Goal: Task Accomplishment & Management: Use online tool/utility

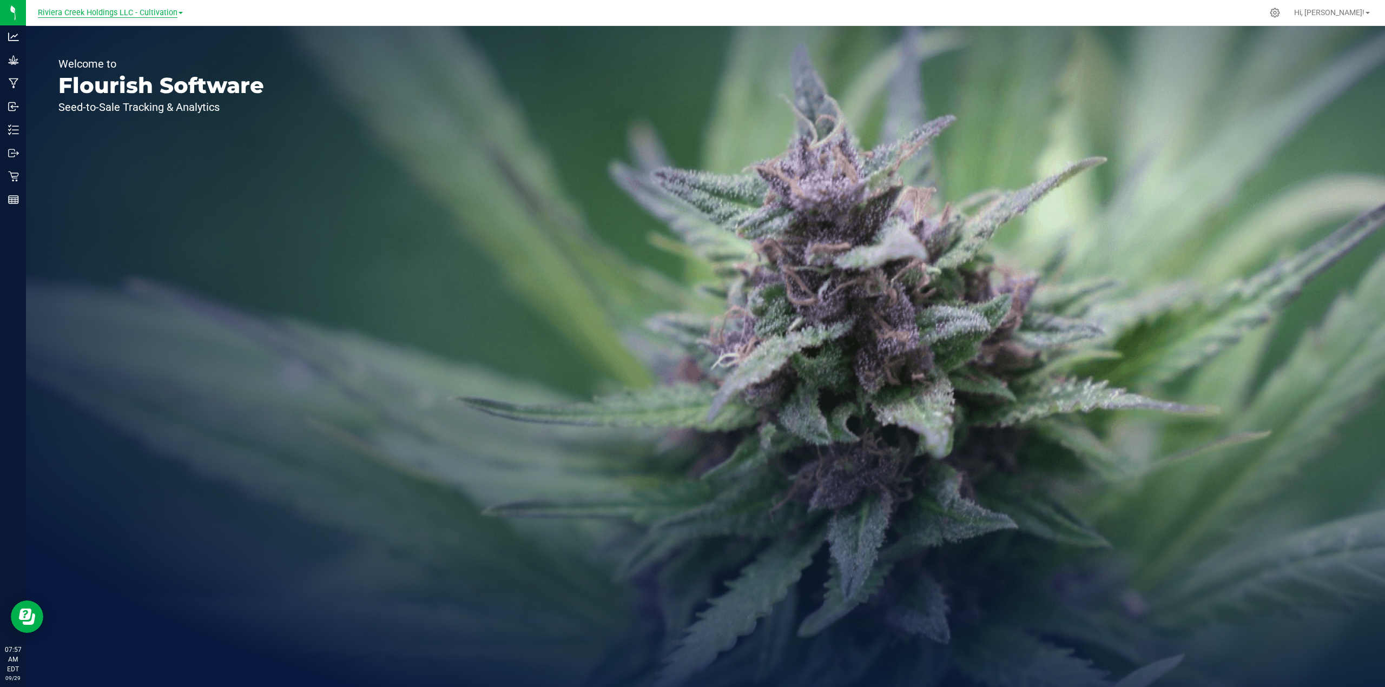
click at [163, 14] on span "Riviera Creek Holdings LLC - Cultivation" at bounding box center [108, 13] width 140 height 10
click at [145, 52] on link "Riviera Creek Holdings LLC - Processing" at bounding box center [110, 52] width 158 height 15
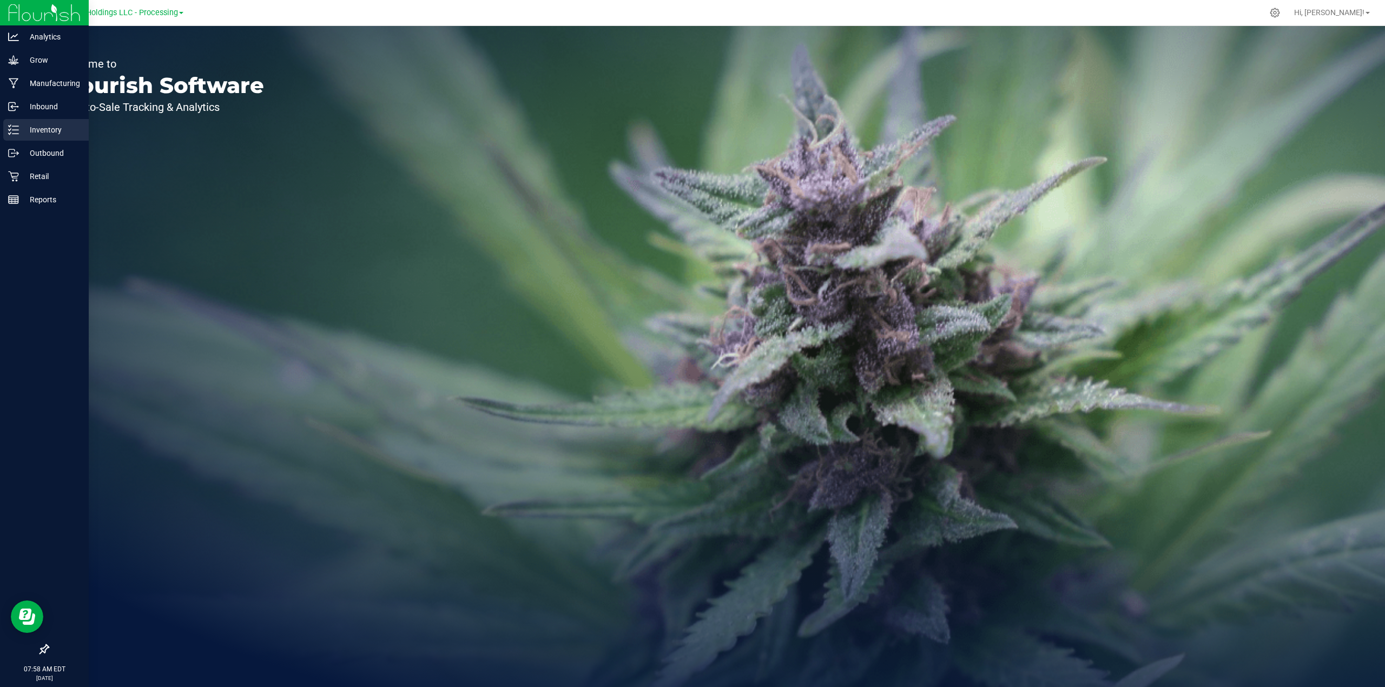
drag, startPoint x: 43, startPoint y: 133, endPoint x: 48, endPoint y: 126, distance: 8.6
click at [43, 133] on p "Inventory" at bounding box center [51, 129] width 65 height 13
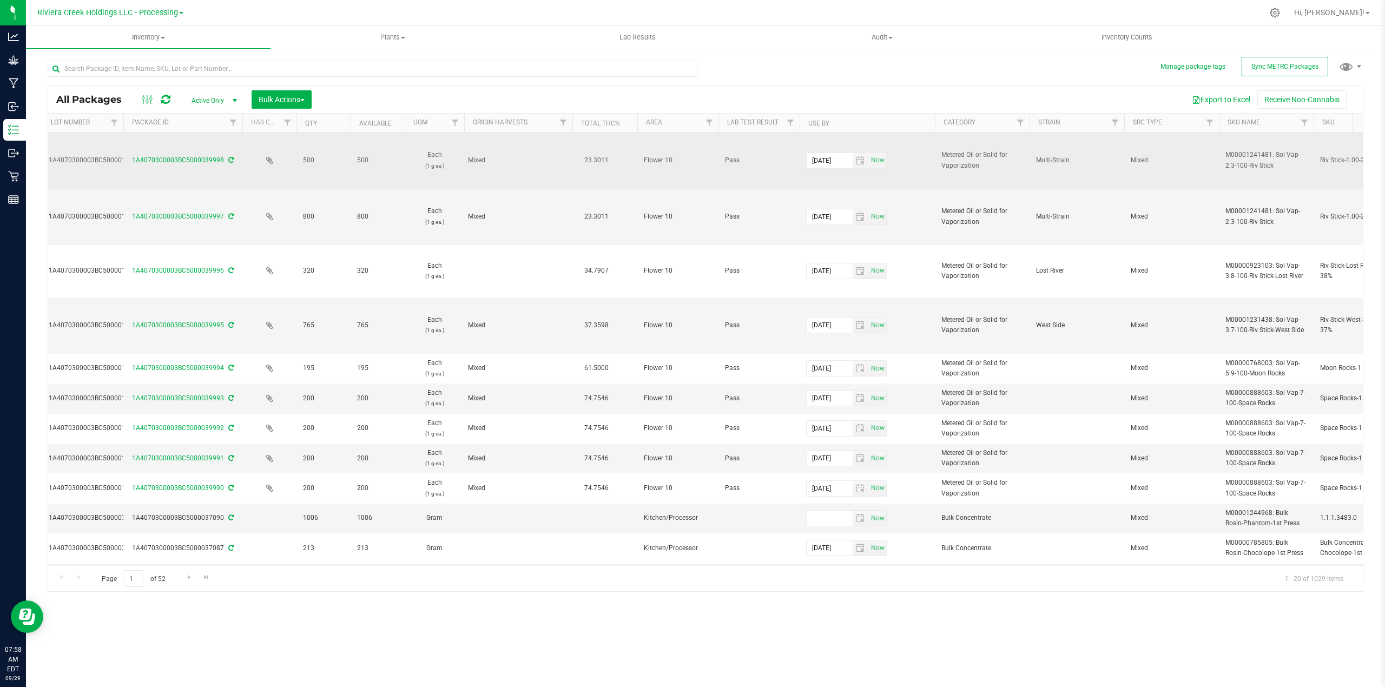
scroll to position [0, 230]
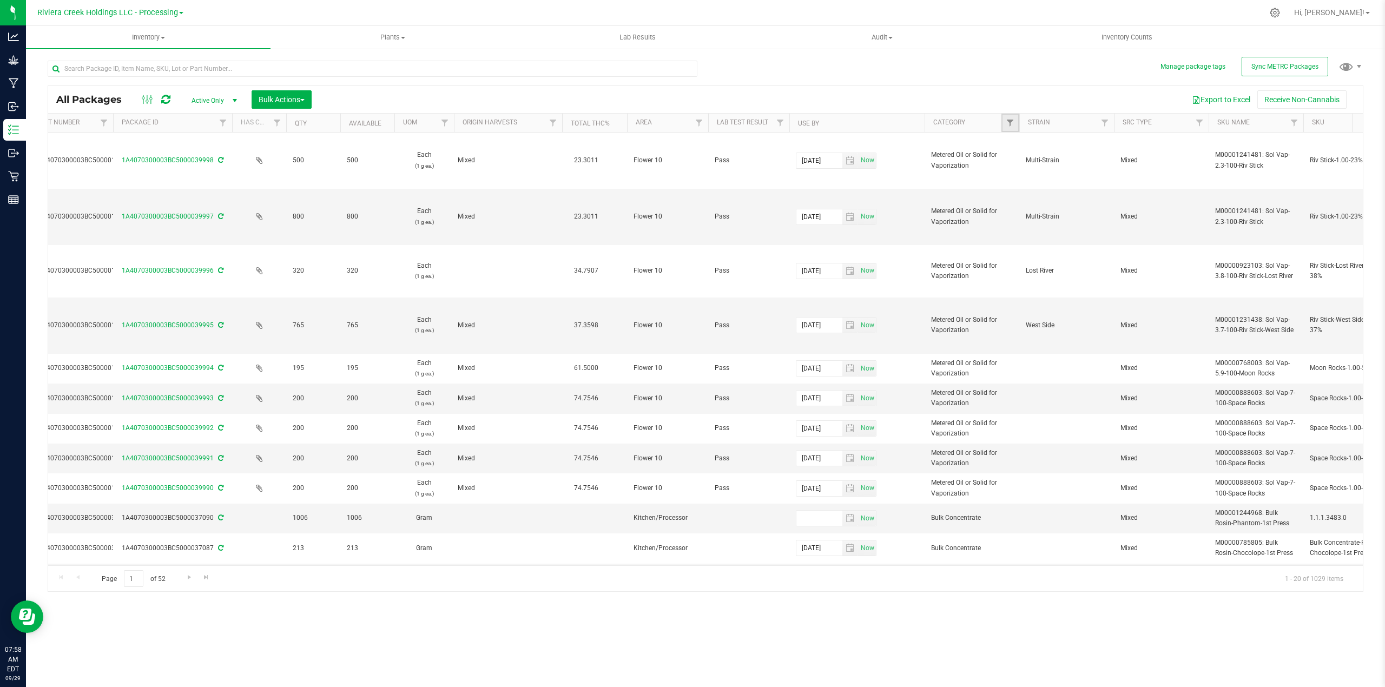
click at [1007, 128] on link "Filter" at bounding box center [1010, 123] width 18 height 18
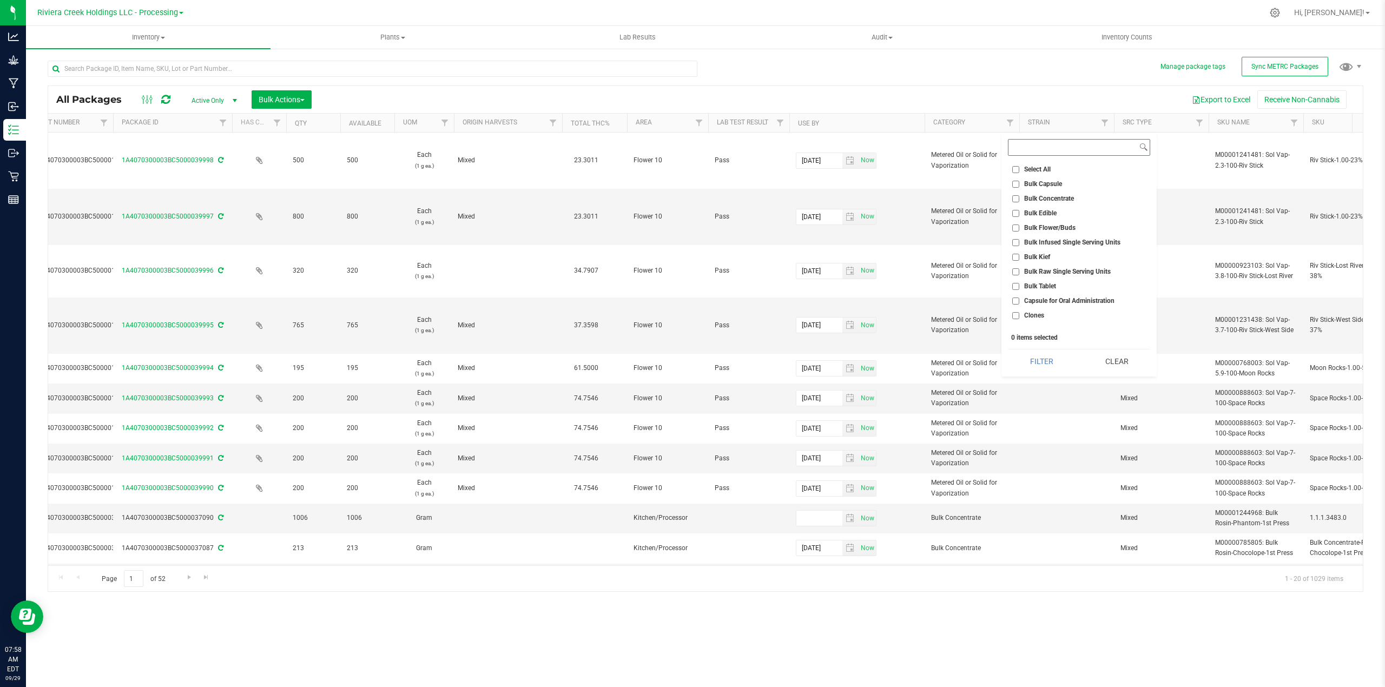
scroll to position [72, 0]
click at [1061, 270] on span "Edible for Oral Administration" at bounding box center [1066, 272] width 85 height 6
click at [1019, 270] on input "Edible for Oral Administration" at bounding box center [1015, 272] width 7 height 7
checkbox input "true"
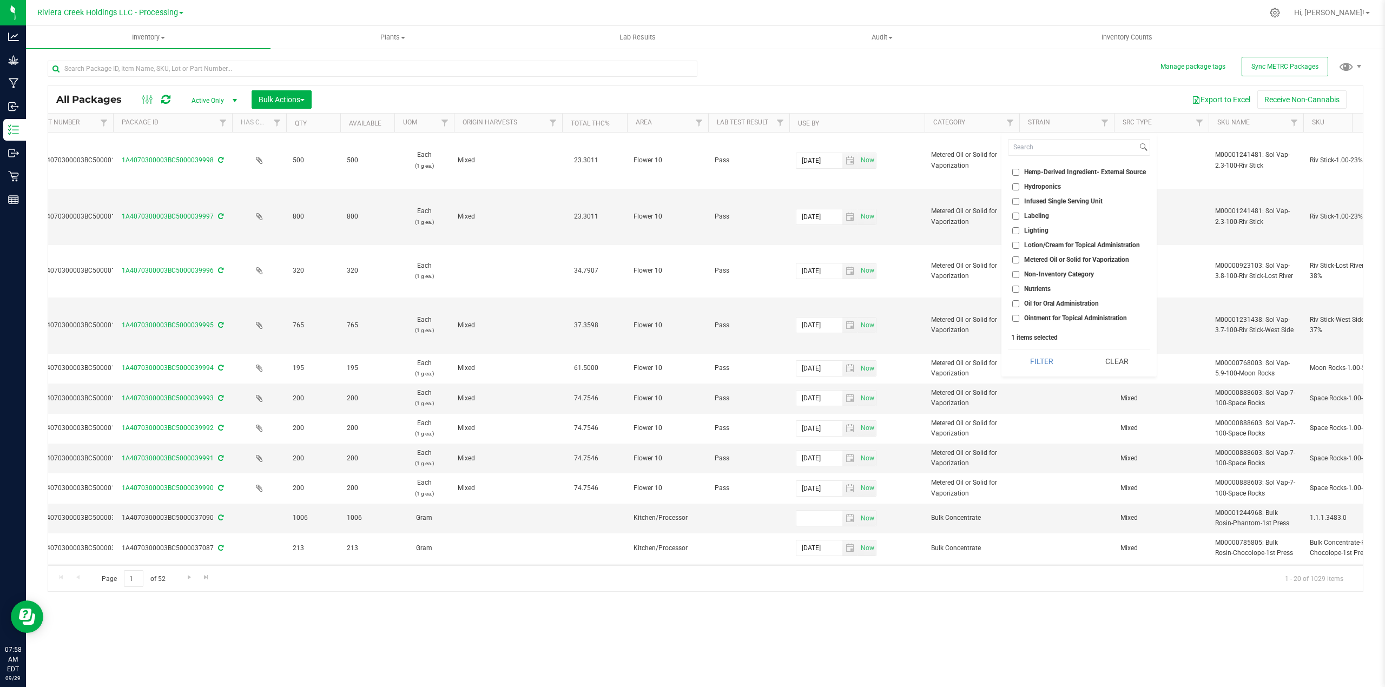
click at [1063, 259] on span "Metered Oil or Solid for Vaporization" at bounding box center [1076, 259] width 105 height 6
click at [1019, 259] on input "Metered Oil or Solid for Vaporization" at bounding box center [1015, 259] width 7 height 7
checkbox input "true"
click at [1087, 274] on span "Plant Material for Vaporization" at bounding box center [1068, 275] width 88 height 6
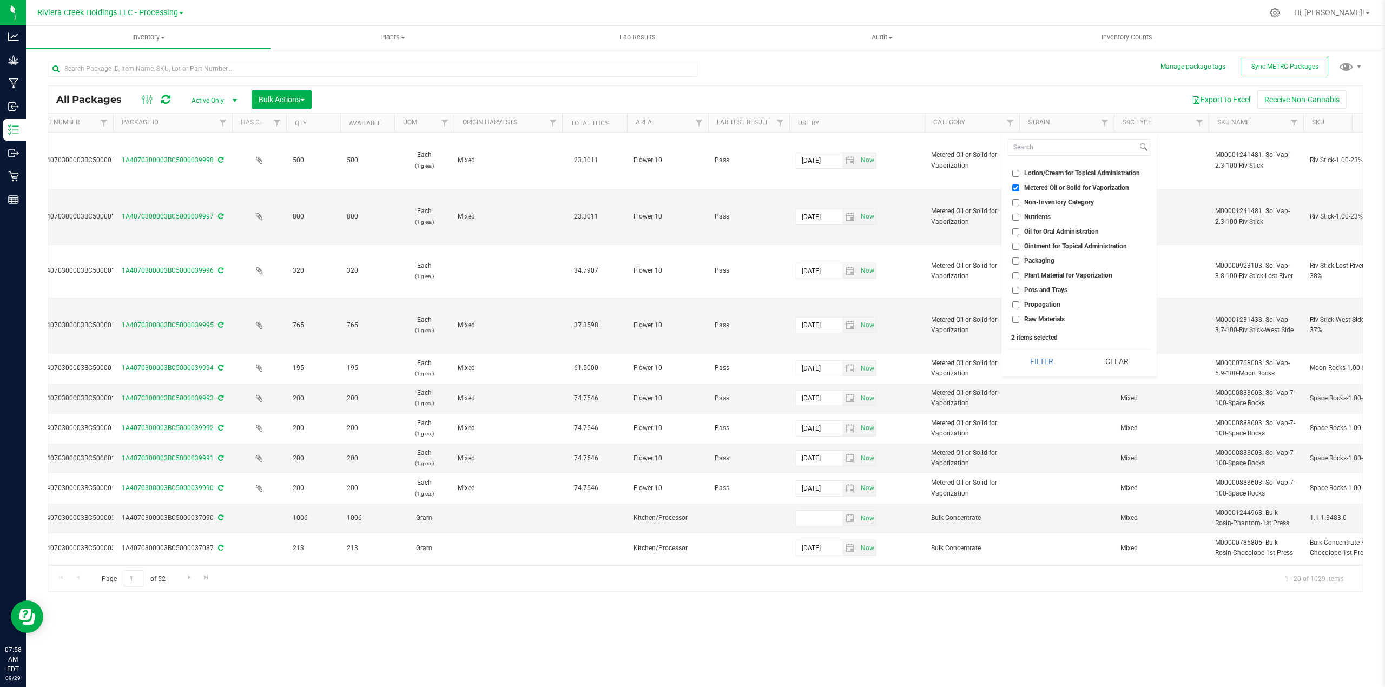
click at [1019, 274] on input "Plant Material for Vaporization" at bounding box center [1015, 275] width 7 height 7
checkbox input "true"
click at [1032, 360] on button "Filter" at bounding box center [1041, 361] width 67 height 24
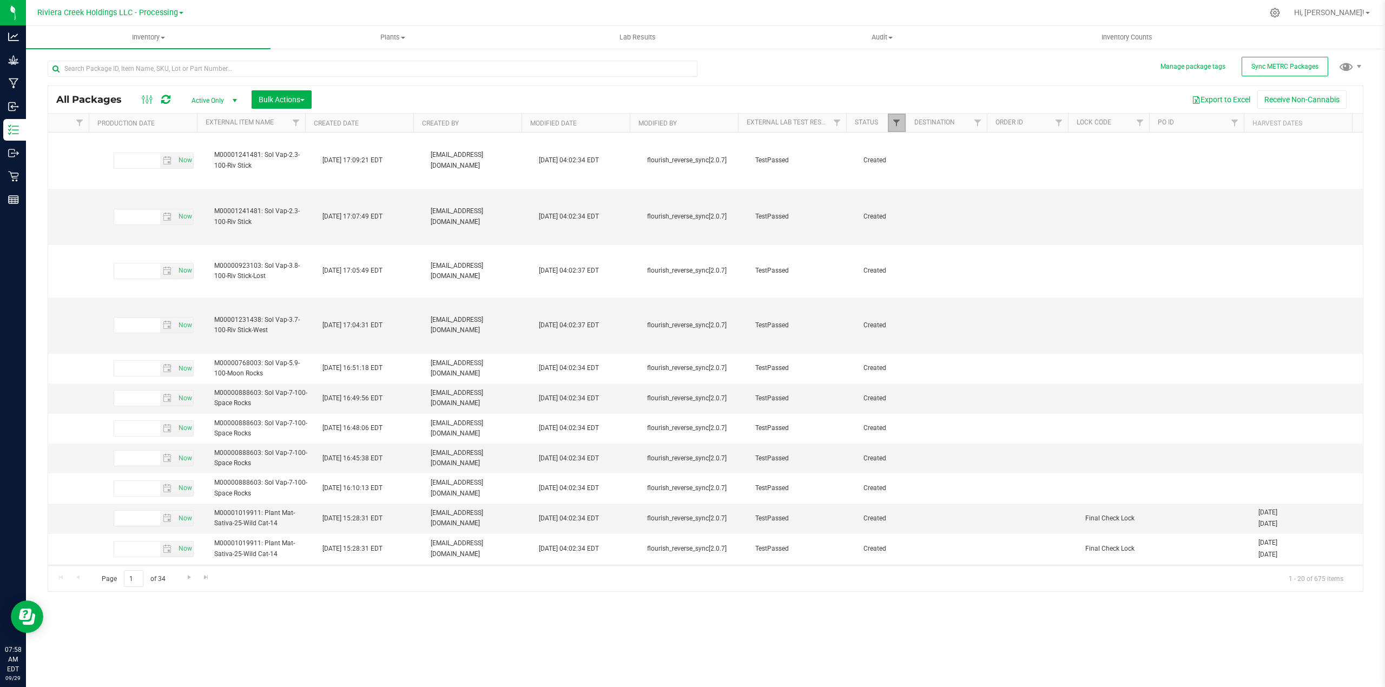
click at [898, 123] on span "Filter" at bounding box center [896, 122] width 9 height 9
click at [924, 199] on span "Assigned to order" at bounding box center [935, 198] width 51 height 6
click at [905, 199] on input "Assigned to order" at bounding box center [901, 198] width 7 height 7
checkbox input "false"
click at [916, 343] on button "Filter" at bounding box center [920, 342] width 52 height 24
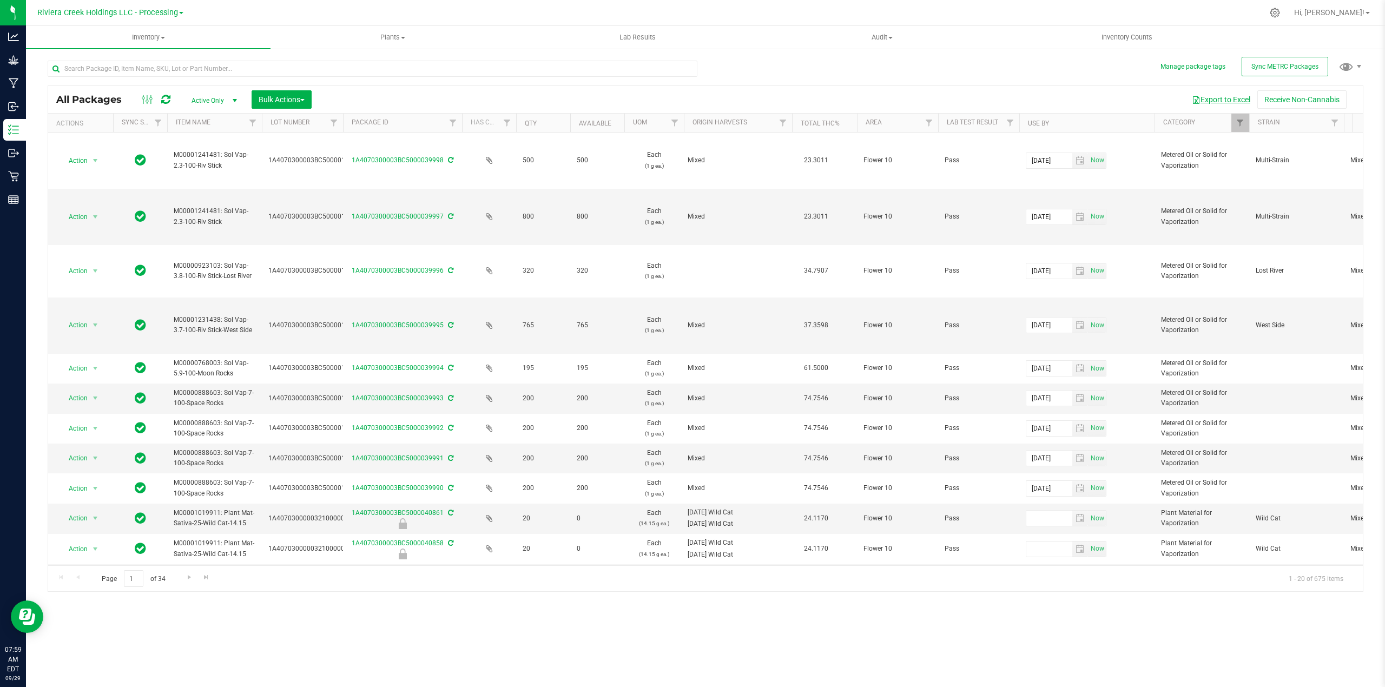
click at [1095, 98] on button "Export to Excel" at bounding box center [1220, 99] width 72 height 18
